Goal: Transaction & Acquisition: Purchase product/service

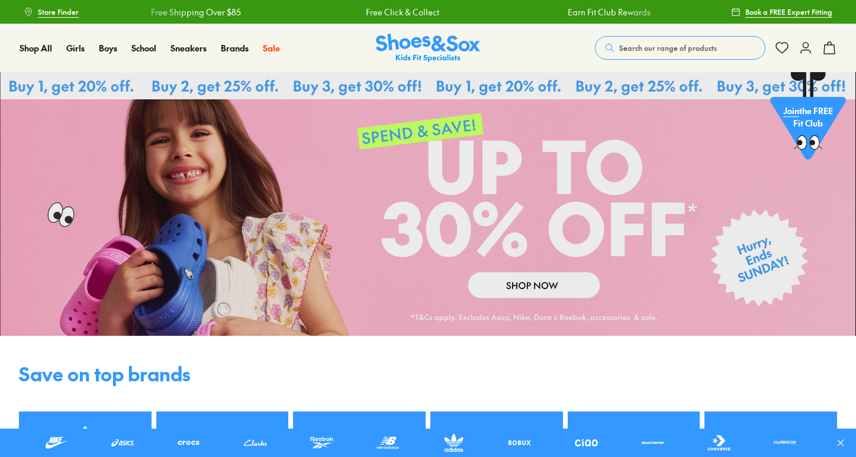
click at [633, 44] on span "Search our range of products" at bounding box center [668, 48] width 98 height 11
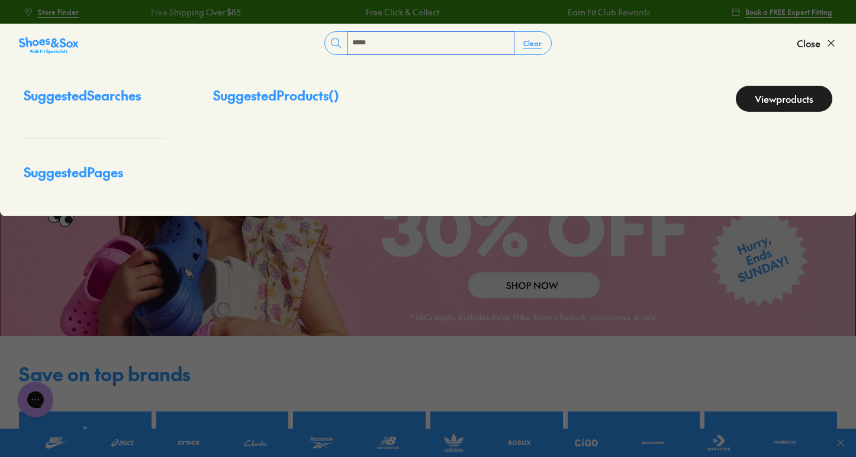
type input "*****"
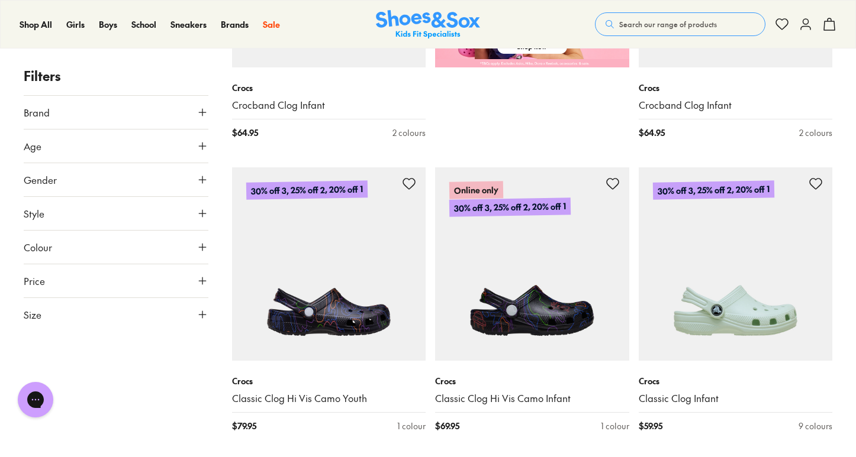
scroll to position [691, 0]
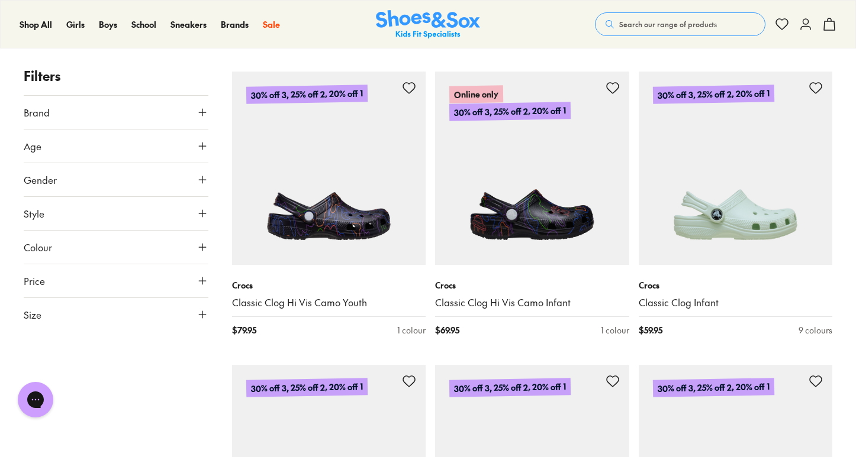
click at [201, 246] on icon at bounding box center [202, 247] width 12 height 12
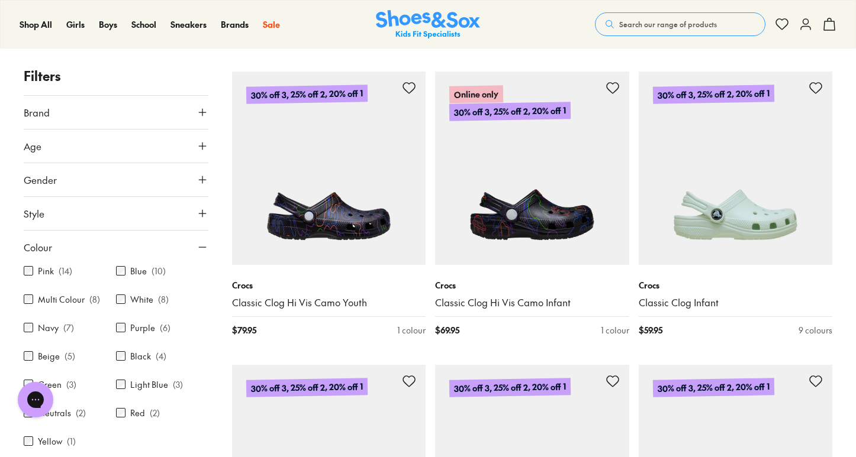
scroll to position [5, 0]
click at [63, 412] on label "Neutrals" at bounding box center [54, 413] width 33 height 12
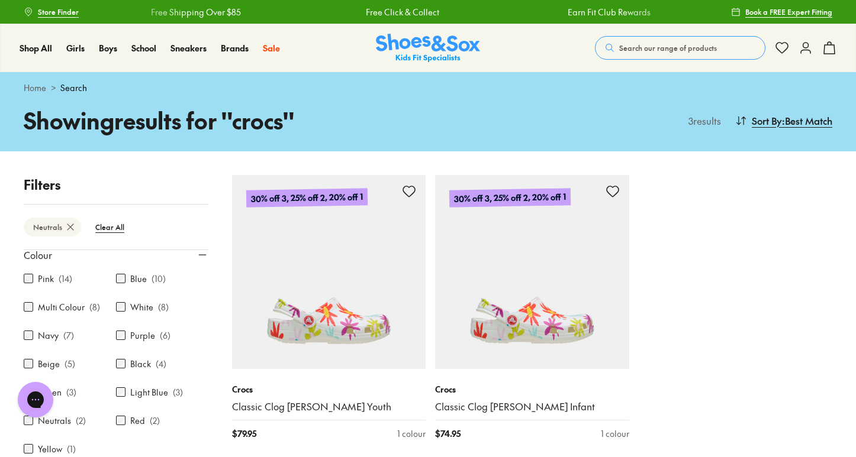
scroll to position [147, 0]
click at [137, 362] on label "Black" at bounding box center [140, 364] width 21 height 12
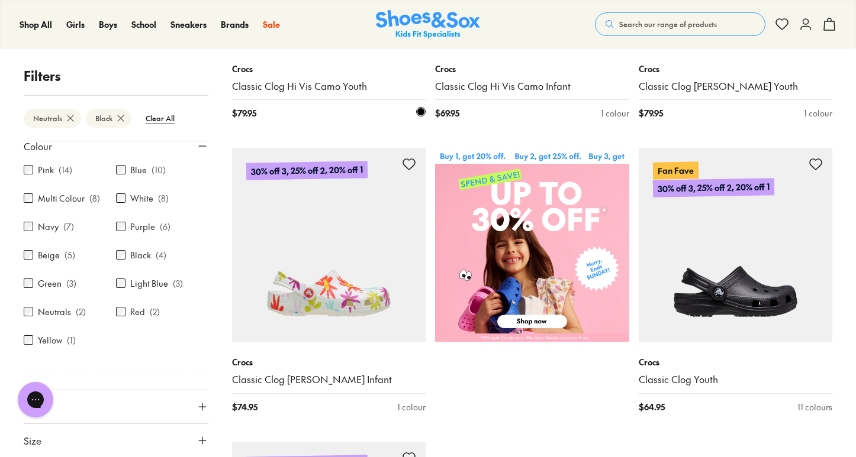
scroll to position [481, 0]
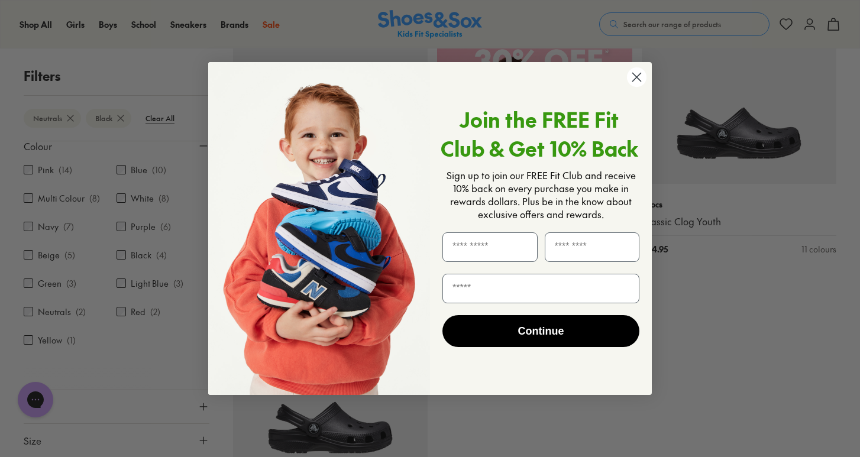
click at [634, 70] on circle "Close dialog" at bounding box center [637, 77] width 20 height 20
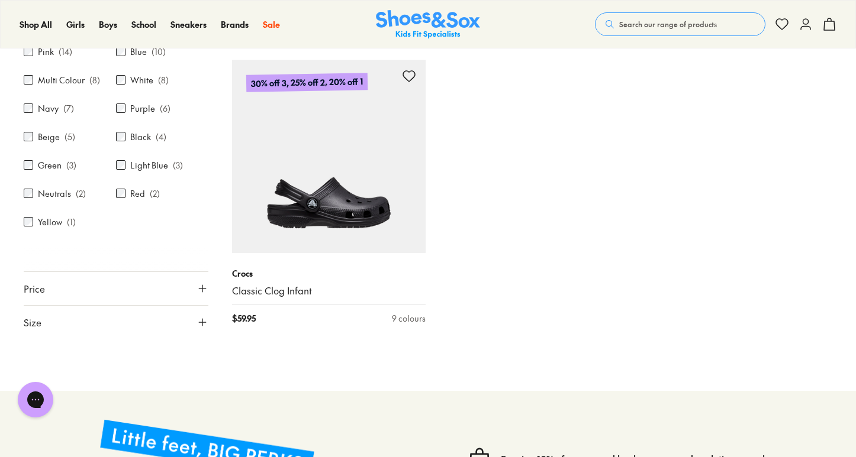
scroll to position [814, 0]
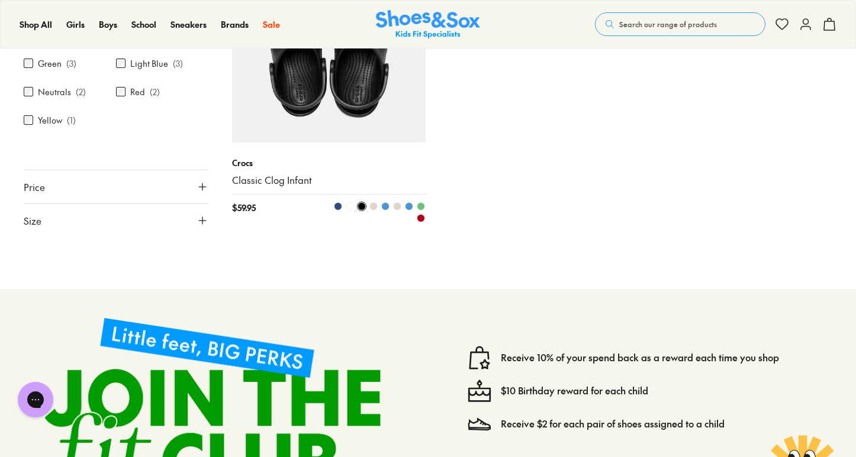
click at [351, 105] on img at bounding box center [329, 46] width 194 height 194
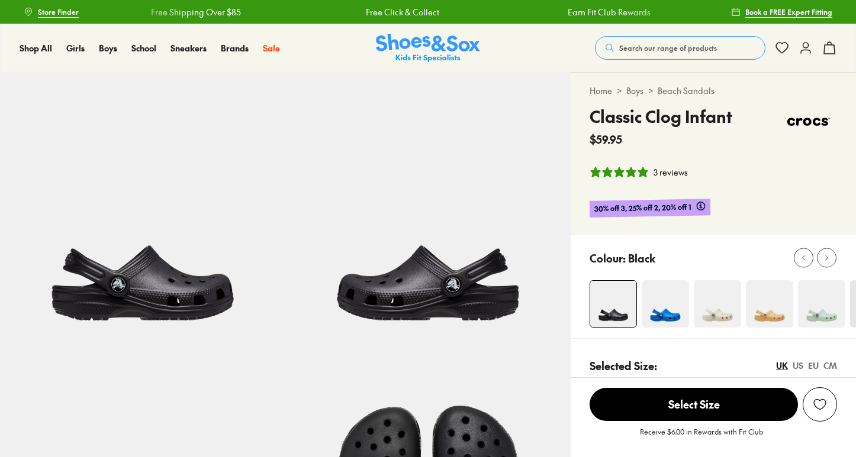
select select "*"
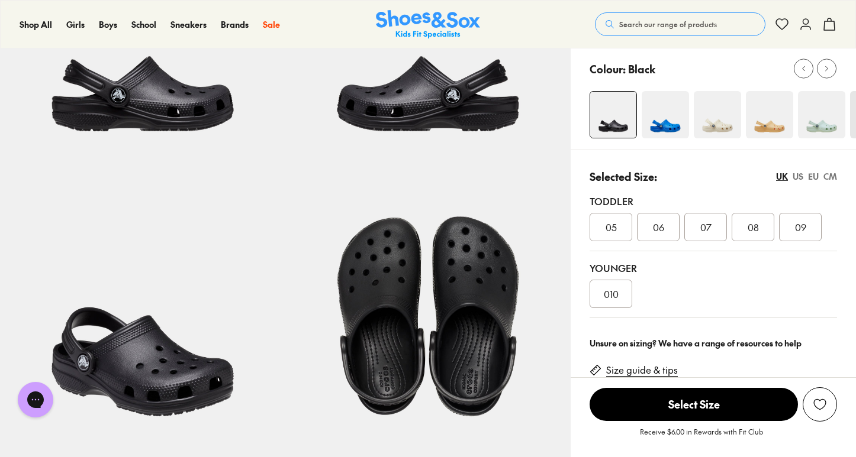
click at [714, 104] on img at bounding box center [716, 114] width 47 height 47
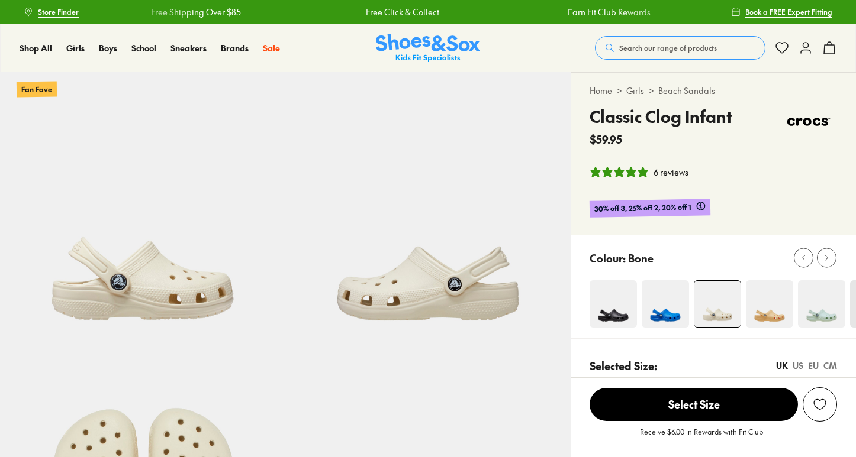
select select "*"
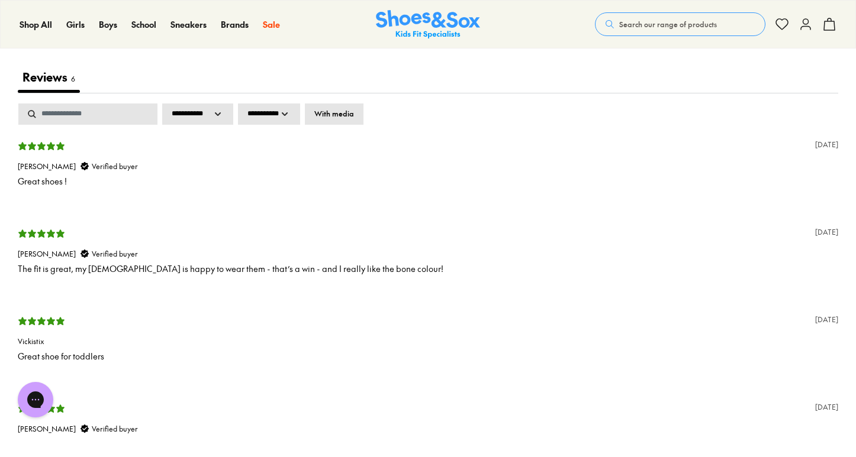
scroll to position [1791, 0]
